Goal: Transaction & Acquisition: Purchase product/service

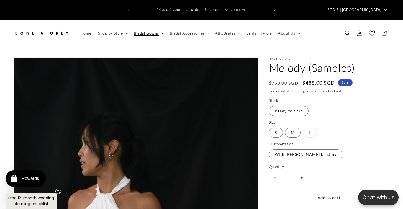
click at [149, 31] on span "Bridal Gowns" at bounding box center [146, 33] width 25 height 5
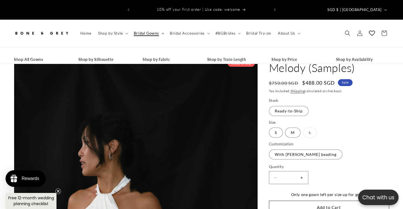
click at [154, 31] on span "Bridal Gowns" at bounding box center [146, 33] width 25 height 5
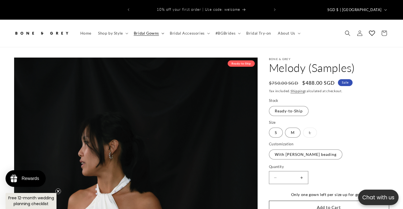
click at [157, 31] on span "Bridal Gowns" at bounding box center [146, 33] width 25 height 5
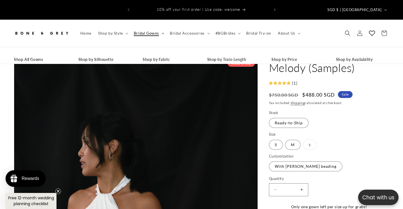
click at [157, 31] on span "Bridal Gowns" at bounding box center [146, 33] width 25 height 5
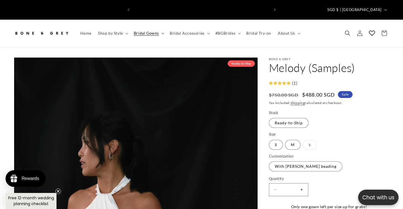
scroll to position [0, 136]
click at [157, 31] on span "Bridal Gowns" at bounding box center [146, 33] width 25 height 5
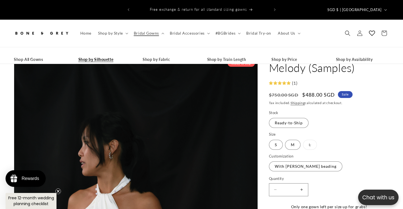
click at [101, 55] on link "Shop by Silhouette" at bounding box center [104, 59] width 53 height 8
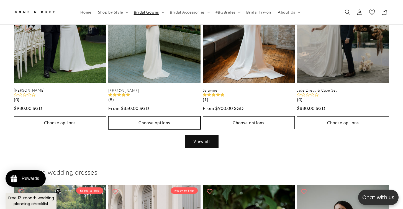
scroll to position [0, 273]
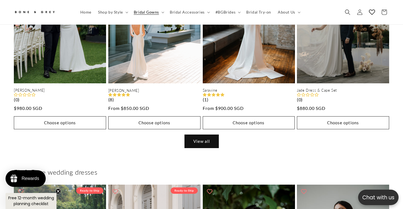
click at [201, 135] on link "View all" at bounding box center [202, 141] width 34 height 13
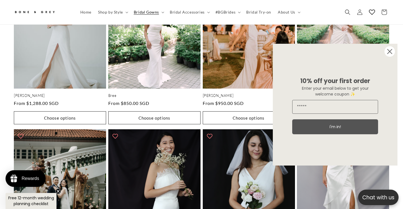
scroll to position [0, 136]
click at [389, 52] on icon "Close dialog" at bounding box center [390, 51] width 4 height 4
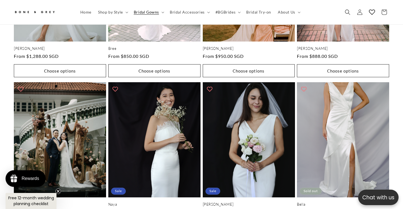
scroll to position [0, 273]
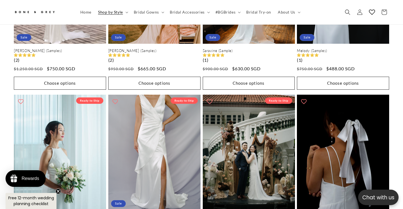
scroll to position [1148, 0]
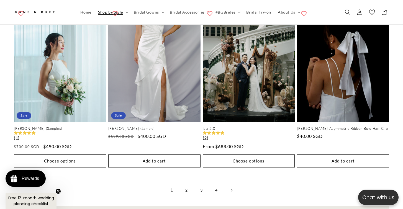
click at [187, 184] on link "2" at bounding box center [187, 190] width 12 height 12
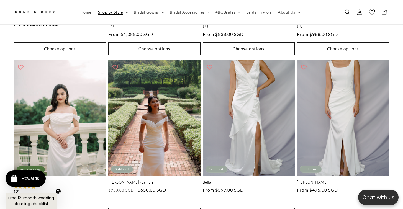
scroll to position [1130, 0]
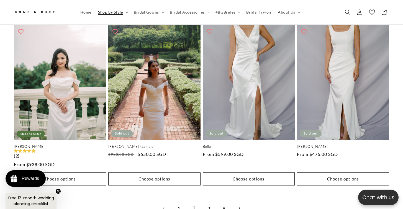
click at [239, 207] on icon "Next page" at bounding box center [239, 208] width 2 height 3
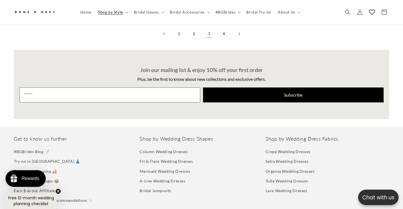
scroll to position [1248, 0]
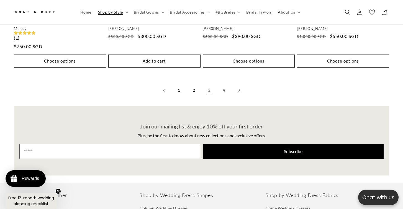
click at [234, 84] on link "Next page" at bounding box center [239, 90] width 12 height 12
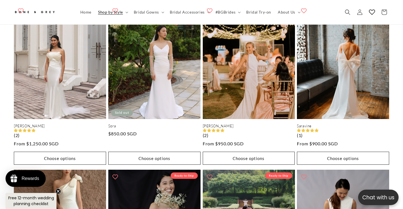
scroll to position [994, 0]
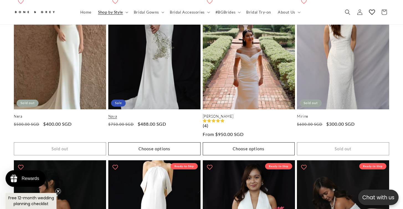
click at [128, 114] on link "Naya" at bounding box center [154, 116] width 92 height 5
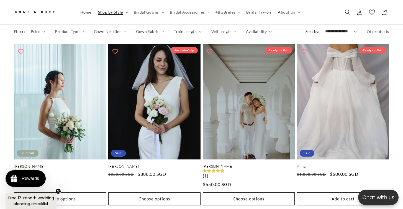
scroll to position [0, 273]
